Goal: Task Accomplishment & Management: Complete application form

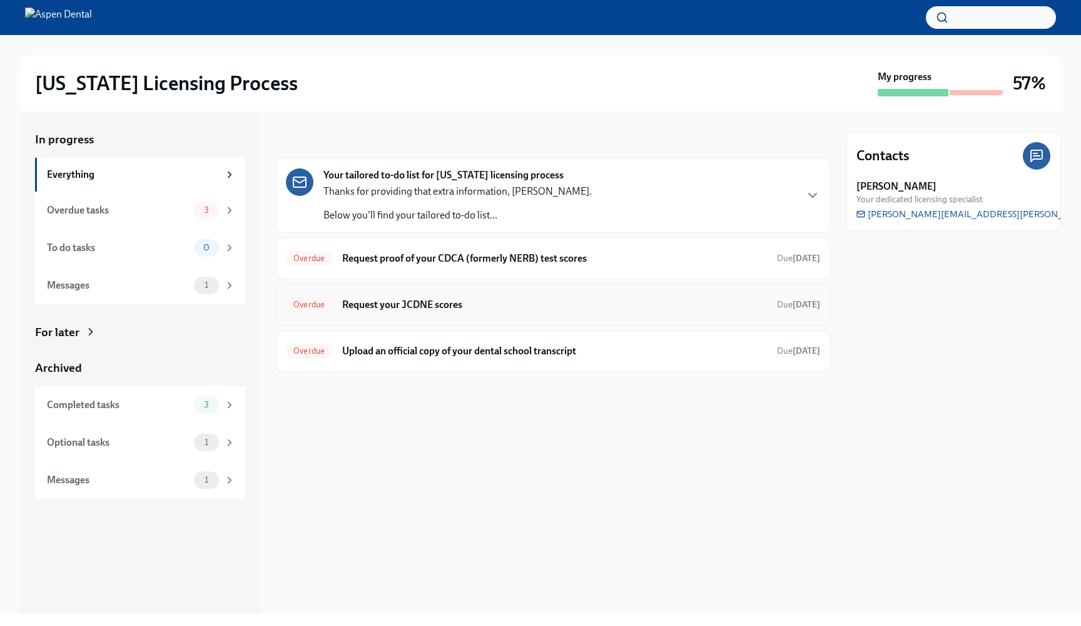
click at [492, 302] on h6 "Request your JCDNE scores" at bounding box center [554, 305] width 425 height 14
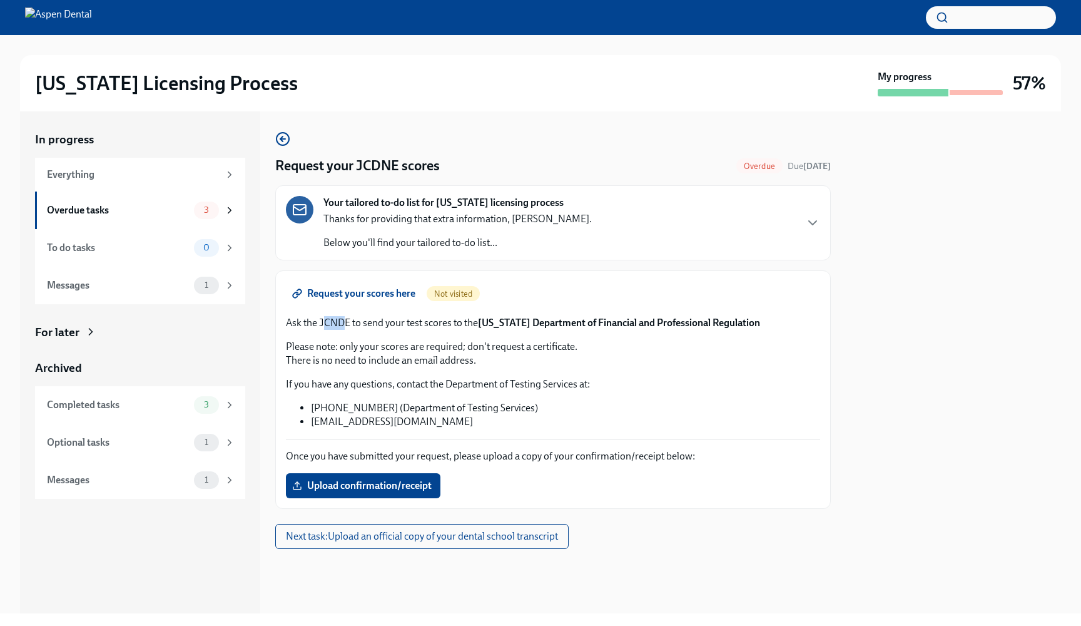
drag, startPoint x: 322, startPoint y: 322, endPoint x: 342, endPoint y: 323, distance: 20.0
click at [342, 323] on p "Ask the JCNDE to send your test scores to the [US_STATE] Department of Financia…" at bounding box center [553, 323] width 534 height 14
click at [327, 362] on p "Please note: only your scores are required; don't request a certificate. There …" at bounding box center [553, 354] width 534 height 28
drag, startPoint x: 318, startPoint y: 322, endPoint x: 350, endPoint y: 324, distance: 32.0
click at [350, 324] on p "Ask the JCNDE to send your test scores to the [US_STATE] Department of Financia…" at bounding box center [553, 323] width 534 height 14
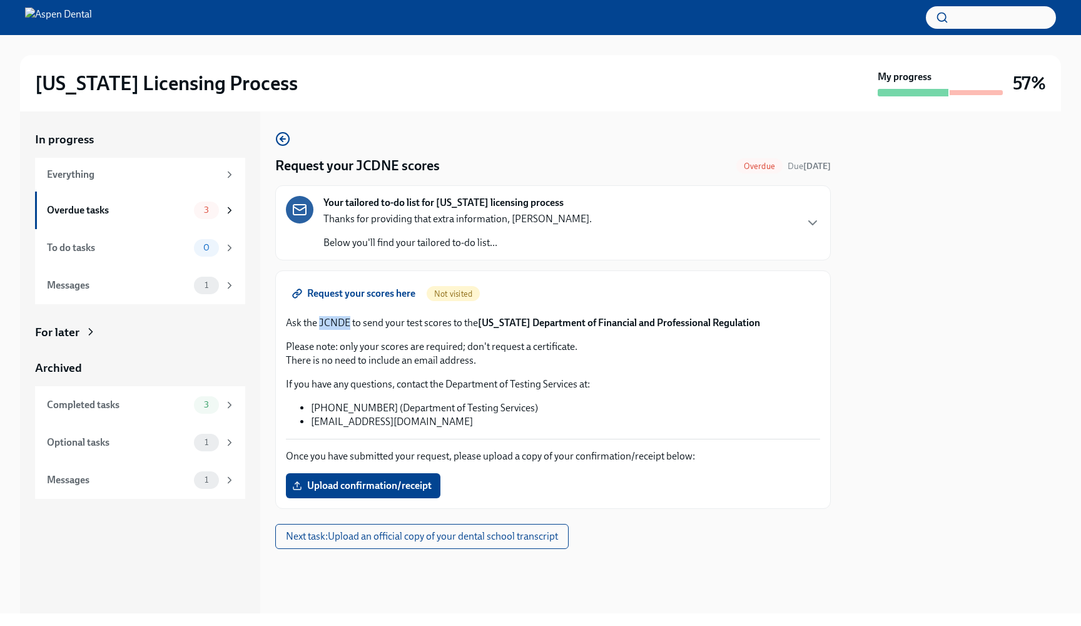
copy p "JCNDE"
click at [349, 289] on span "Request your scores here" at bounding box center [355, 293] width 121 height 13
click at [384, 488] on span "Upload confirmation/receipt" at bounding box center [363, 485] width 137 height 13
click at [0, 0] on input "Upload confirmation/receipt" at bounding box center [0, 0] width 0 height 0
click at [455, 489] on span "Receipt of [US_STATE] Boards Score Request.html" at bounding box center [410, 485] width 230 height 13
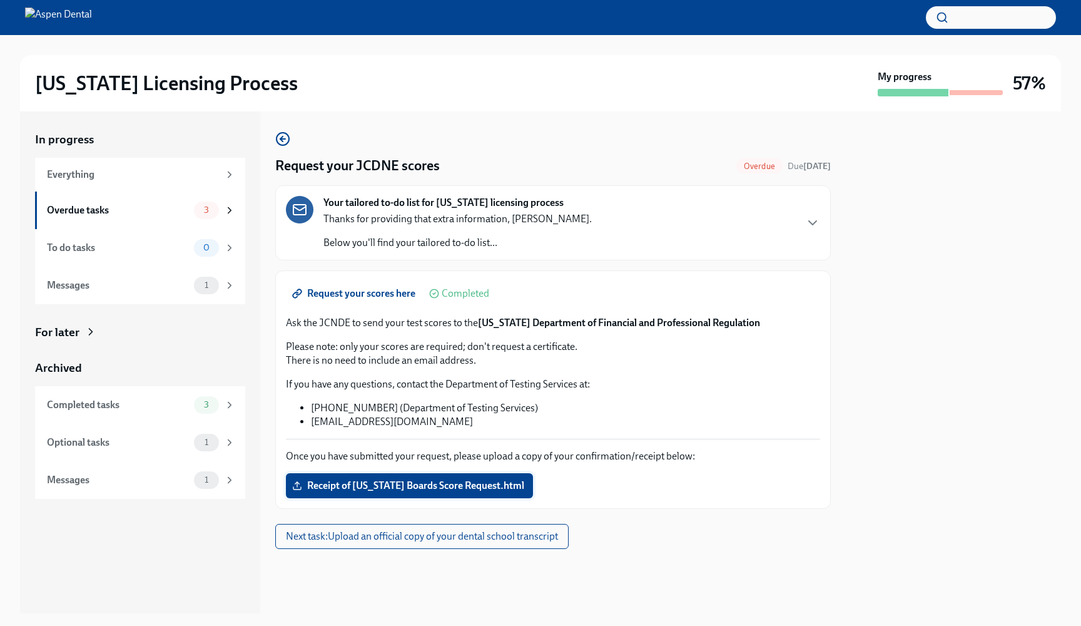
click at [0, 0] on input "Receipt of [US_STATE] Boards Score Request.html" at bounding box center [0, 0] width 0 height 0
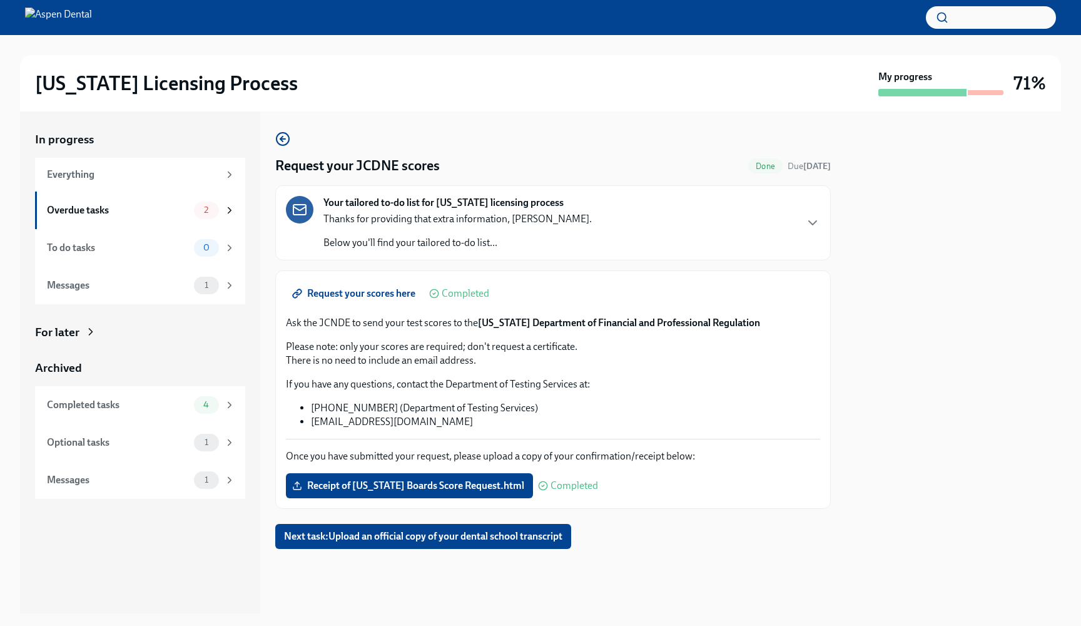
click at [472, 445] on div "Request your scores here Completed Ask the JCNDE to send your test scores to th…" at bounding box center [553, 389] width 534 height 217
click at [416, 489] on span "Receipt of [US_STATE] Boards Score Request.html" at bounding box center [410, 485] width 230 height 13
click at [0, 0] on input "Receipt of [US_STATE] Boards Score Request.html" at bounding box center [0, 0] width 0 height 0
click at [370, 482] on span "Receipt of [US_STATE] Boards Score Request.html" at bounding box center [410, 485] width 230 height 13
click at [0, 0] on input "Receipt of [US_STATE] Boards Score Request.html" at bounding box center [0, 0] width 0 height 0
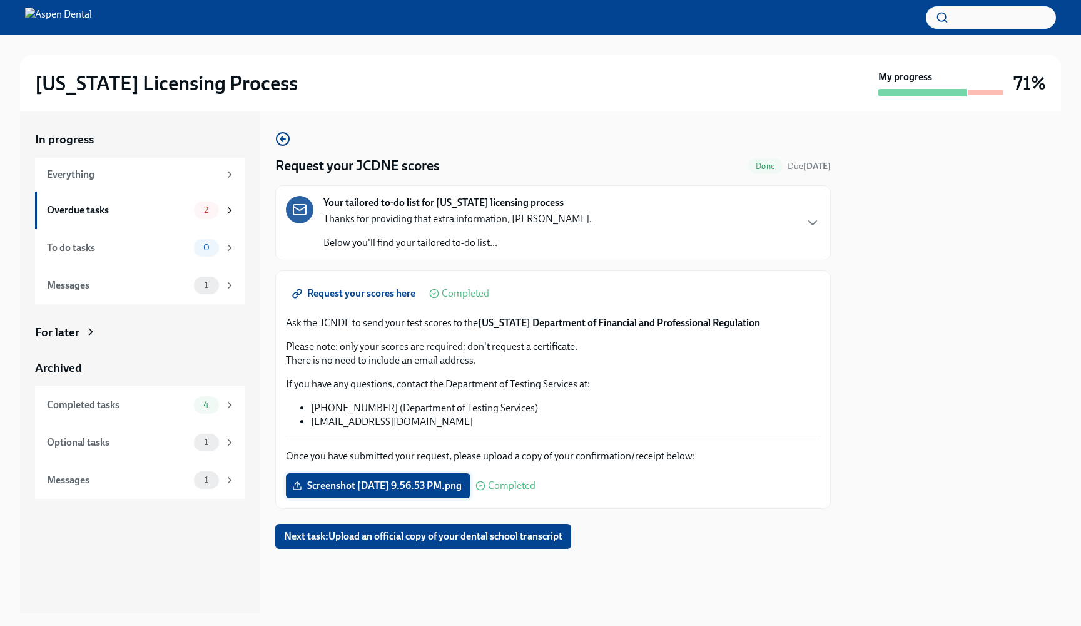
click at [424, 484] on span "Screenshot [DATE] 9.56.53 PM.png" at bounding box center [378, 485] width 167 height 13
click at [0, 0] on input "Screenshot [DATE] 9.56.53 PM.png" at bounding box center [0, 0] width 0 height 0
click at [345, 482] on span "Screenshot [DATE] 9.56.53 PM.png" at bounding box center [378, 485] width 167 height 13
click at [0, 0] on input "Screenshot [DATE] 9.56.53 PM.png" at bounding box center [0, 0] width 0 height 0
click at [343, 540] on span "Next task : Upload an official copy of your dental school transcript" at bounding box center [423, 536] width 278 height 13
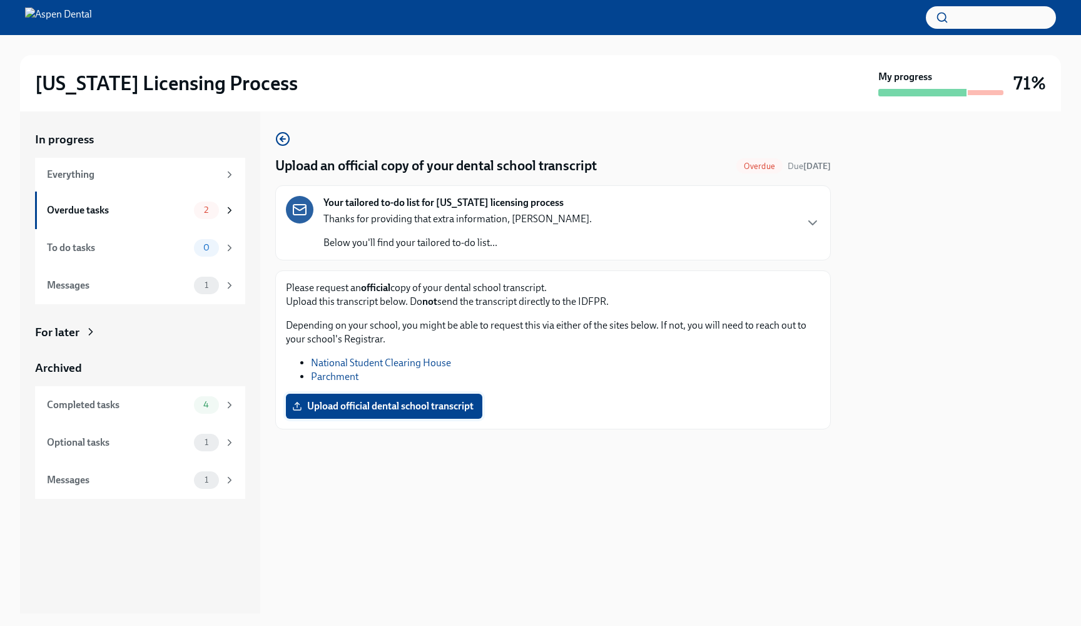
click at [402, 417] on label "Upload official dental school transcript" at bounding box center [384, 405] width 196 height 25
click at [0, 0] on input "Upload official dental school transcript" at bounding box center [0, 0] width 0 height 0
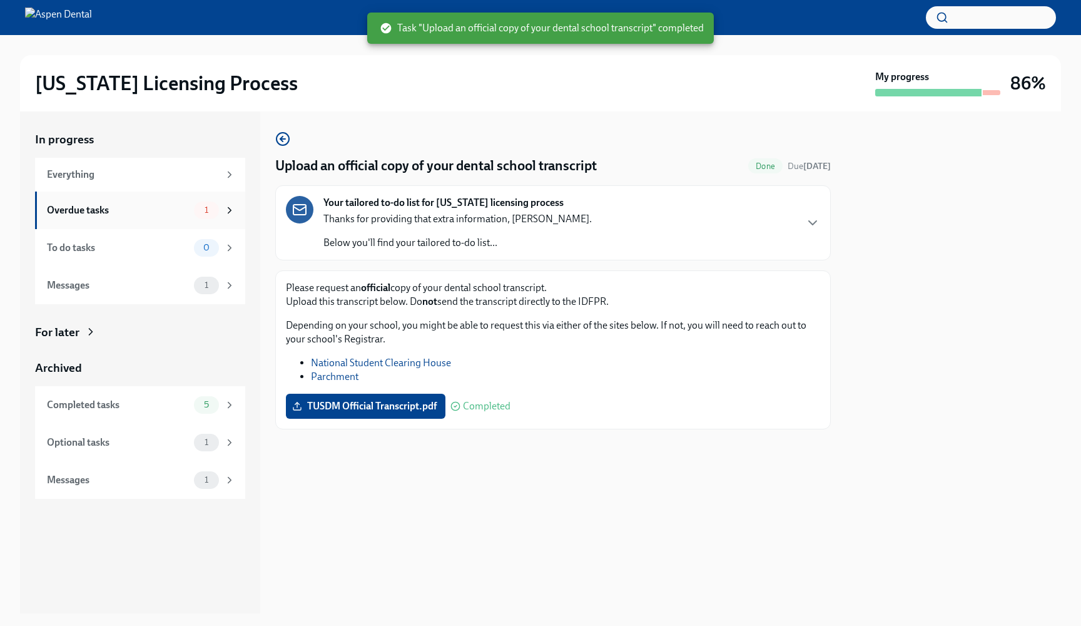
click at [86, 212] on div "Overdue tasks" at bounding box center [118, 210] width 142 height 14
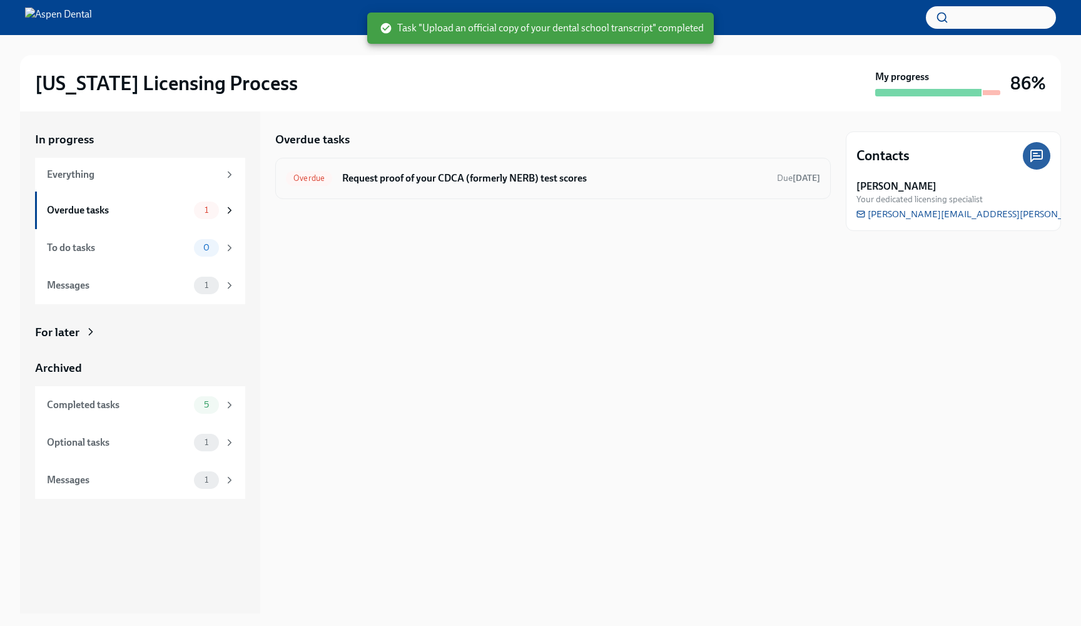
click at [452, 185] on div "Overdue Request proof of your CDCA (formerly NERB) test scores Due [DATE]" at bounding box center [553, 178] width 534 height 20
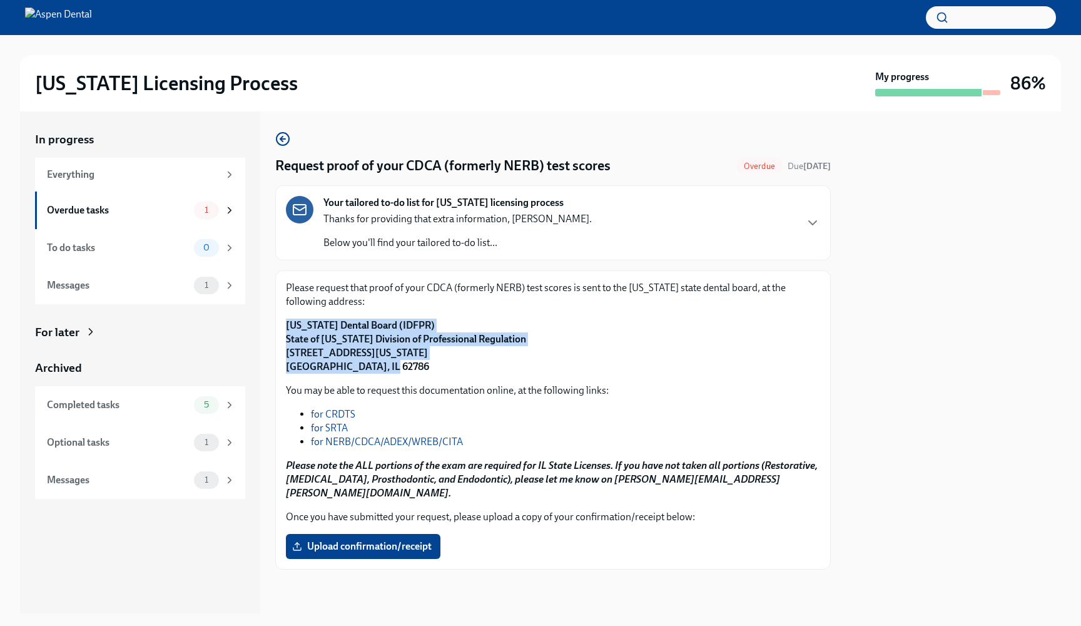
drag, startPoint x: 283, startPoint y: 325, endPoint x: 385, endPoint y: 364, distance: 108.5
click at [385, 364] on div "Please request that proof of your CDCA (formerly NERB) test scores is sent to t…" at bounding box center [552, 419] width 555 height 299
copy strong "[US_STATE] Dental Board (IDFPR) State of [US_STATE] Division of Professional Re…"
click at [360, 333] on strong "[US_STATE] Dental Board (IDFPR) State of [US_STATE] Division of Professional Re…" at bounding box center [406, 345] width 240 height 53
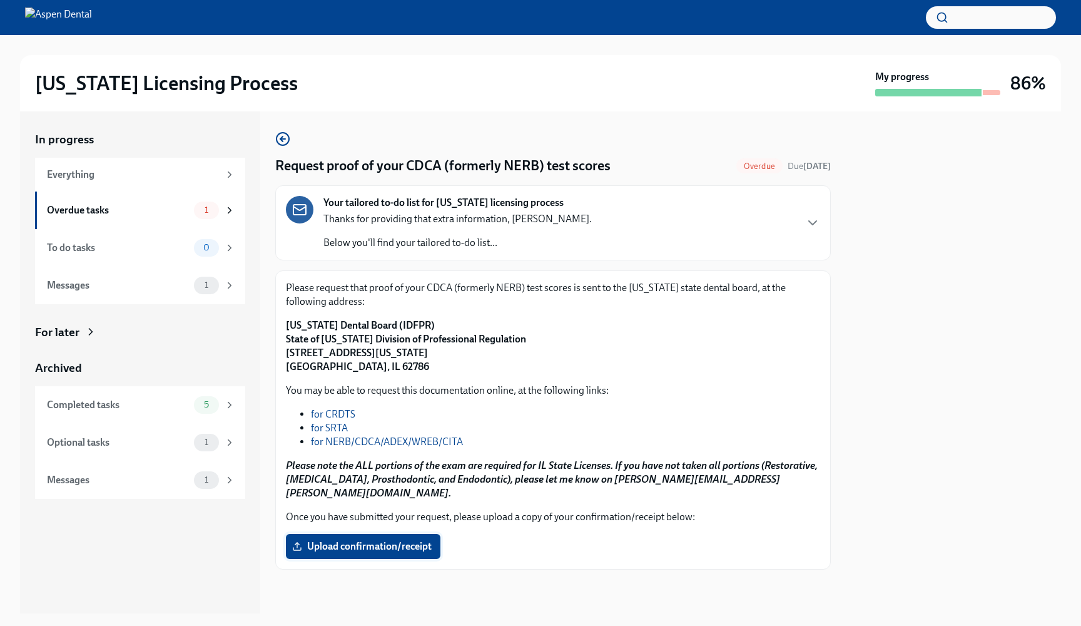
click at [376, 540] on span "Upload confirmation/receipt" at bounding box center [363, 546] width 137 height 13
click at [0, 0] on input "Upload confirmation/receipt" at bounding box center [0, 0] width 0 height 0
